Goal: Task Accomplishment & Management: Manage account settings

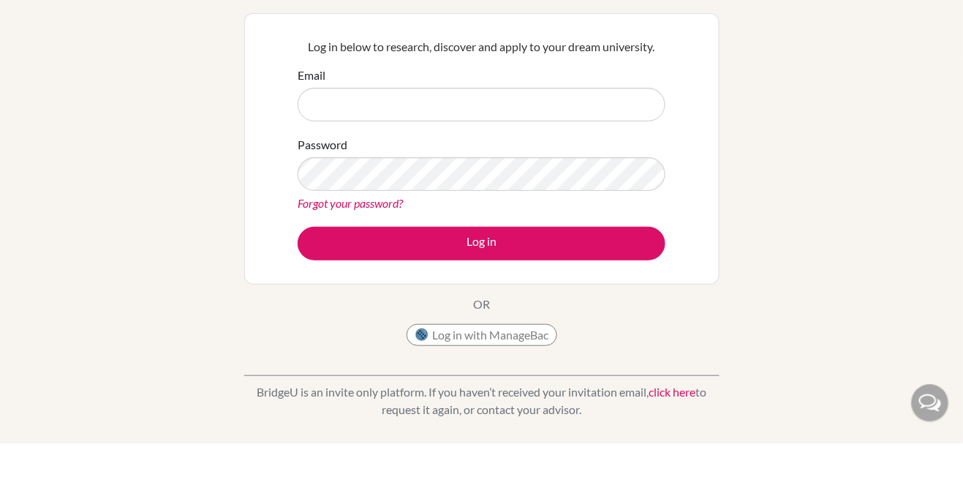
scroll to position [91, 0]
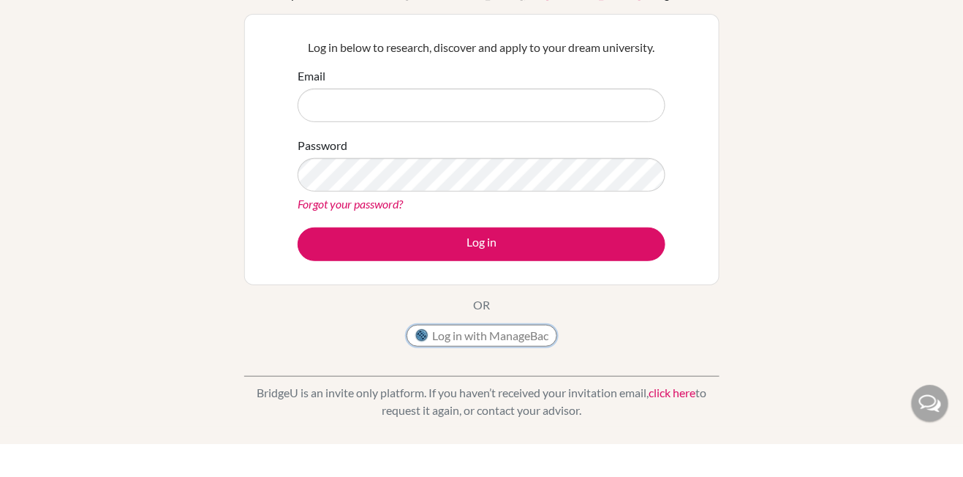
click at [541, 374] on button "Log in with ManageBac" at bounding box center [482, 369] width 151 height 22
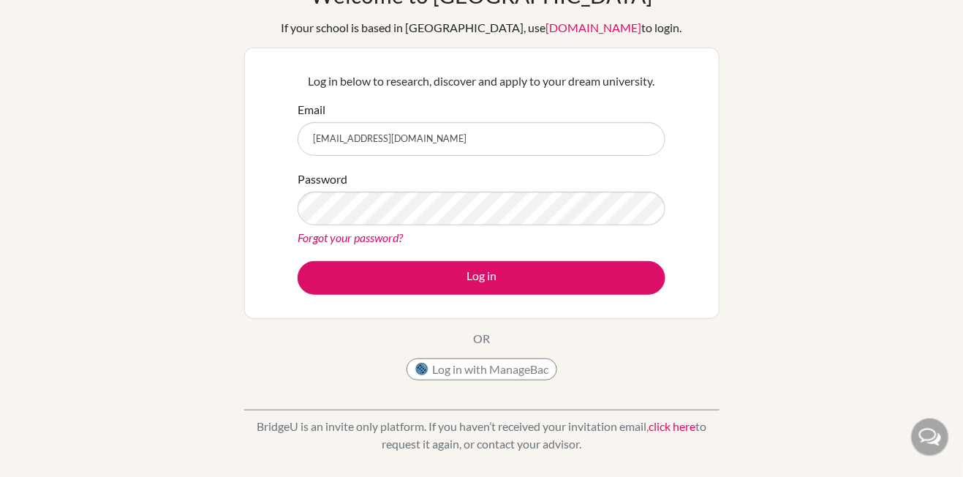
type input "nauranaura1307@gmail.com"
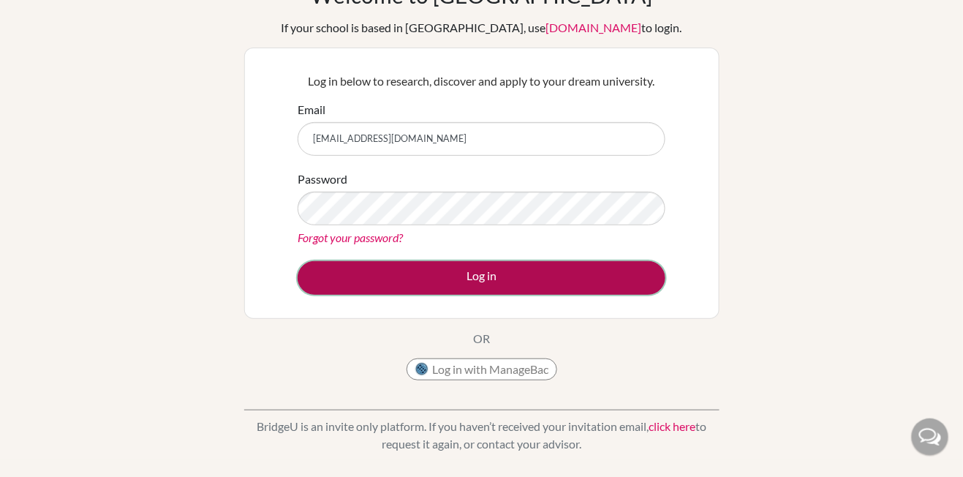
click at [525, 261] on button "Log in" at bounding box center [482, 278] width 368 height 34
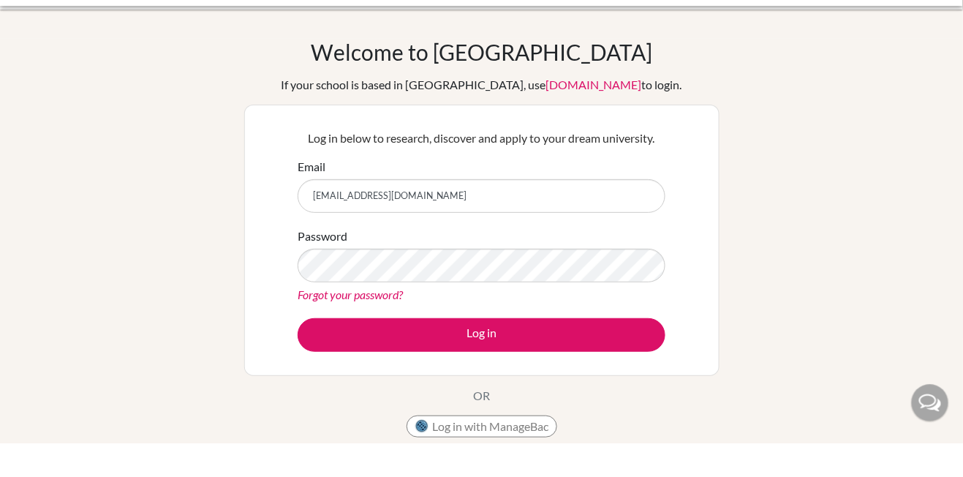
click at [386, 325] on link "Forgot your password?" at bounding box center [350, 329] width 105 height 14
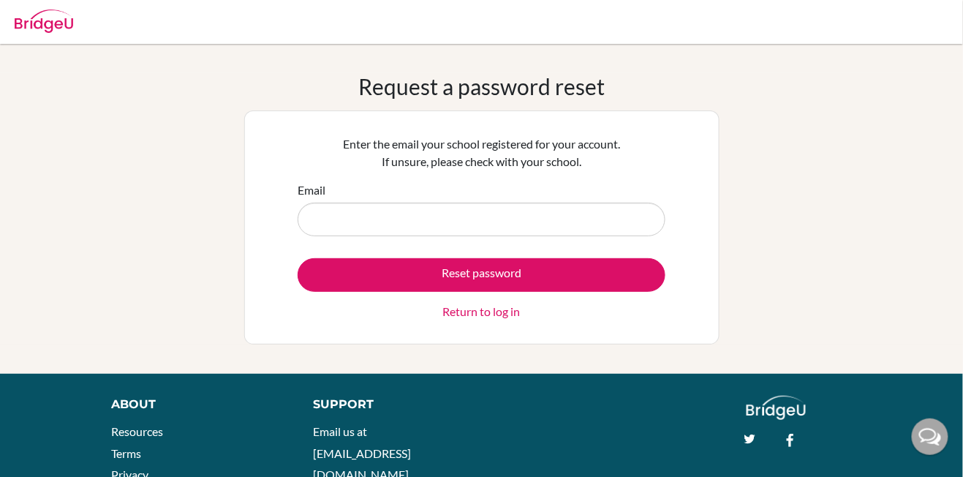
click at [515, 233] on input "Email" at bounding box center [482, 220] width 368 height 34
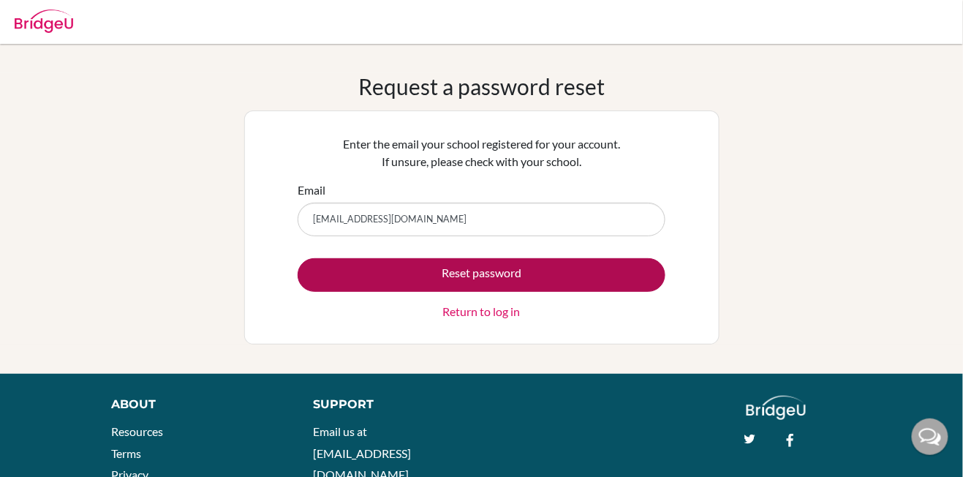
type input "[EMAIL_ADDRESS][DOMAIN_NAME]"
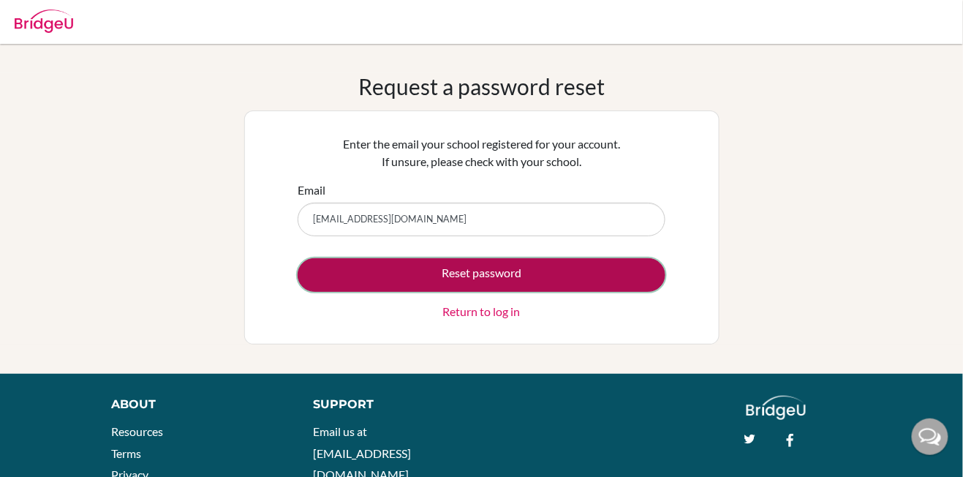
click at [575, 258] on button "Reset password" at bounding box center [482, 275] width 368 height 34
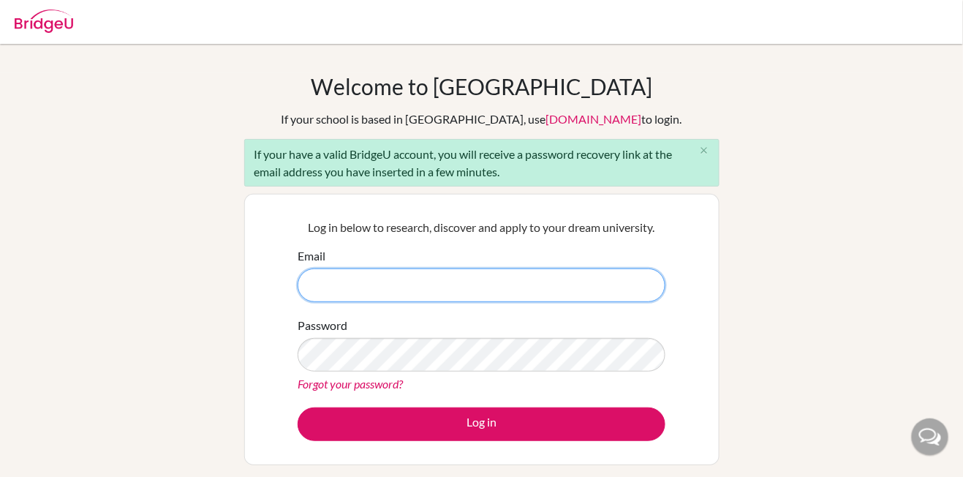
click at [498, 282] on input "Email" at bounding box center [482, 285] width 368 height 34
type input "[EMAIL_ADDRESS][DOMAIN_NAME]"
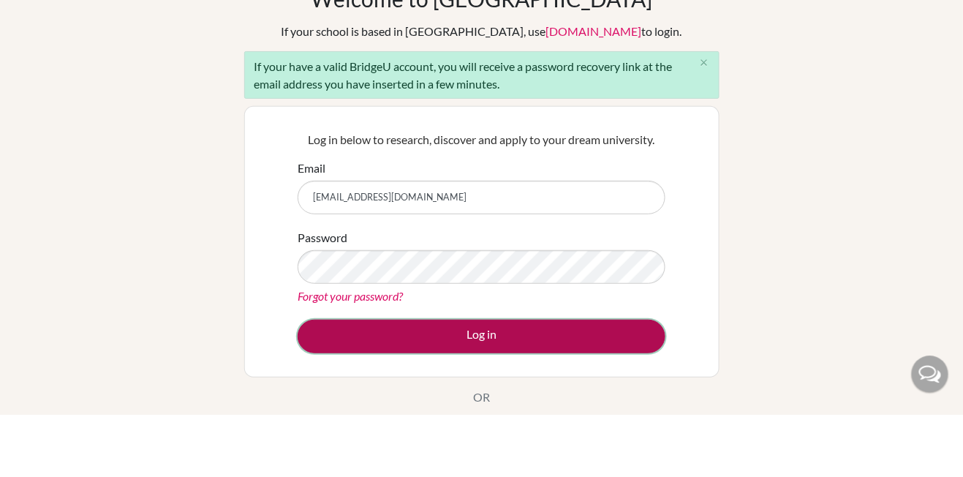
click at [545, 384] on button "Log in" at bounding box center [482, 400] width 368 height 34
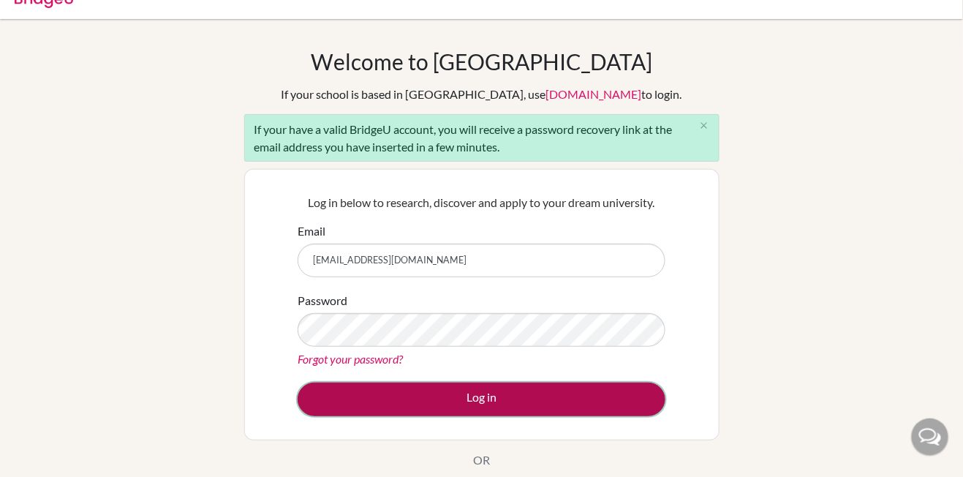
click at [573, 396] on button "Log in" at bounding box center [482, 400] width 368 height 34
